Goal: Information Seeking & Learning: Learn about a topic

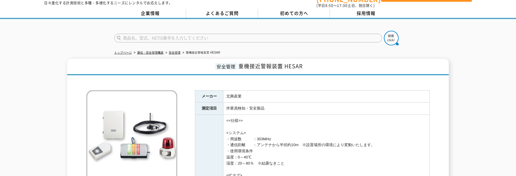
scroll to position [10, 0]
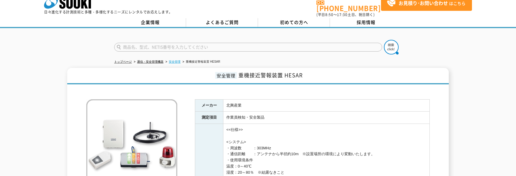
click at [175, 60] on link "安全管理" at bounding box center [175, 61] width 12 height 3
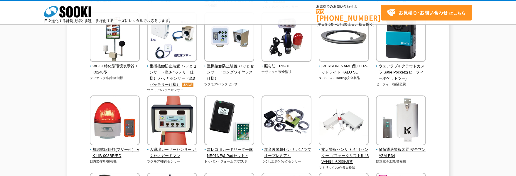
scroll to position [704, 0]
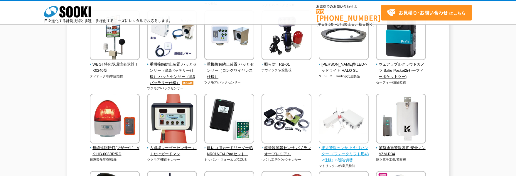
click at [355, 155] on span "接近警報センサ ヒヤリハンター （フォークリフト用48V仕様）6段階切替" at bounding box center [344, 154] width 50 height 18
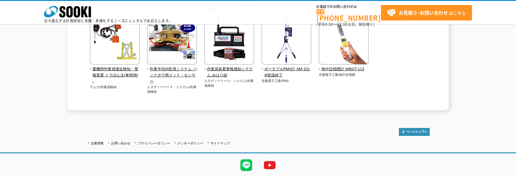
scroll to position [1252, 0]
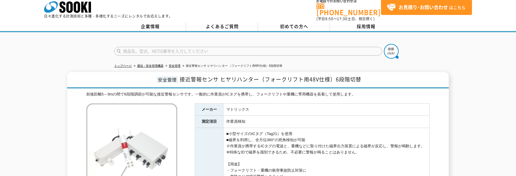
scroll to position [10, 0]
